Goal: Use online tool/utility: Utilize a website feature to perform a specific function

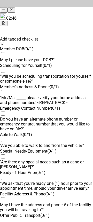
click at [58, 14] on div "02:46" at bounding box center [46, 19] width 93 height 13
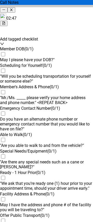
click at [7, 21] on button "button" at bounding box center [3, 23] width 7 height 5
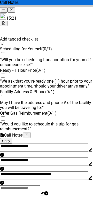
click at [59, 15] on div "15:21" at bounding box center [46, 19] width 93 height 13
click at [10, 139] on span "Copy" at bounding box center [6, 141] width 8 height 4
click at [10, 140] on span "Copy" at bounding box center [6, 141] width 8 height 4
click at [7, 21] on button "button" at bounding box center [3, 23] width 7 height 5
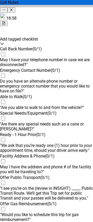
drag, startPoint x: 71, startPoint y: 18, endPoint x: 82, endPoint y: 15, distance: 10.5
click at [71, 18] on div "18:58" at bounding box center [46, 19] width 93 height 13
click at [5, 21] on icon "file-text" at bounding box center [3, 22] width 3 height 3
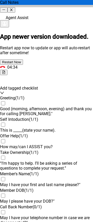
scroll to position [567, 0]
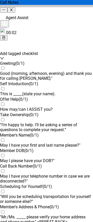
click at [44, 13] on div "Agent Assist" at bounding box center [46, 20] width 93 height 14
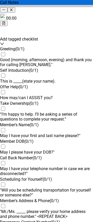
scroll to position [0, 0]
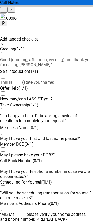
click at [71, 15] on div "00:06" at bounding box center [46, 19] width 93 height 13
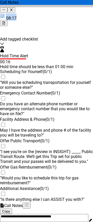
drag, startPoint x: 40, startPoint y: 10, endPoint x: 33, endPoint y: -2, distance: 14.1
click at [33, 0] on html "Agent Assist 08:17 Add tagged checklist Test Hold Time Alert 00:16 Hold time sh…" at bounding box center [46, 140] width 93 height 280
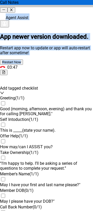
scroll to position [567, 0]
click at [82, 43] on section "App newer version downloaded. Restart app now to update or app will auto-restar…" at bounding box center [46, 49] width 93 height 32
click at [5, 70] on icon "file-text" at bounding box center [3, 71] width 3 height 3
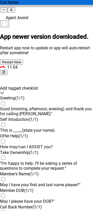
drag, startPoint x: 49, startPoint y: 7, endPoint x: 61, endPoint y: 7, distance: 11.9
click at [61, 13] on div "Agent Assist" at bounding box center [46, 20] width 93 height 14
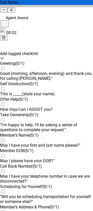
click at [7, 35] on button "button" at bounding box center [3, 37] width 7 height 5
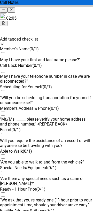
scroll to position [0, 0]
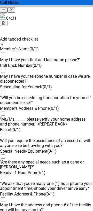
click at [53, 17] on div "04:31" at bounding box center [46, 19] width 93 height 13
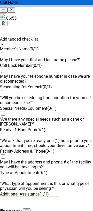
click at [7, 21] on button "button" at bounding box center [3, 23] width 7 height 5
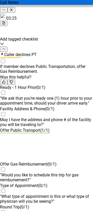
click at [37, 13] on div "03:25" at bounding box center [46, 19] width 93 height 13
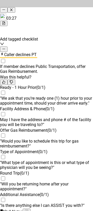
click at [5, 21] on icon "file-text" at bounding box center [3, 22] width 3 height 3
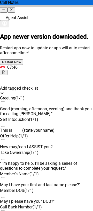
scroll to position [567, 0]
drag, startPoint x: 42, startPoint y: 9, endPoint x: 59, endPoint y: 8, distance: 17.6
click at [59, 13] on div "Agent Assist" at bounding box center [46, 20] width 93 height 14
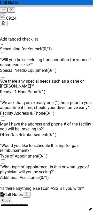
scroll to position [94, 0]
click at [5, 21] on icon "file-text" at bounding box center [3, 22] width 3 height 3
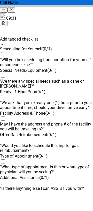
scroll to position [6, 0]
click at [7, 21] on button "button" at bounding box center [3, 23] width 7 height 5
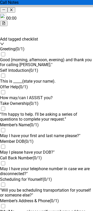
scroll to position [0, 0]
click at [57, 13] on div "00:03" at bounding box center [46, 19] width 93 height 13
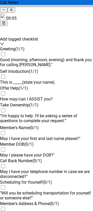
drag, startPoint x: 48, startPoint y: 124, endPoint x: 50, endPoint y: 205, distance: 81.6
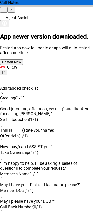
scroll to position [570, 0]
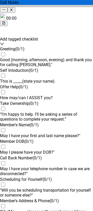
scroll to position [0, 0]
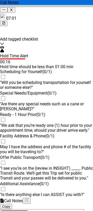
click at [5, 21] on icon "file-text" at bounding box center [3, 22] width 3 height 3
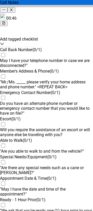
scroll to position [3, 0]
